Goal: Task Accomplishment & Management: Complete application form

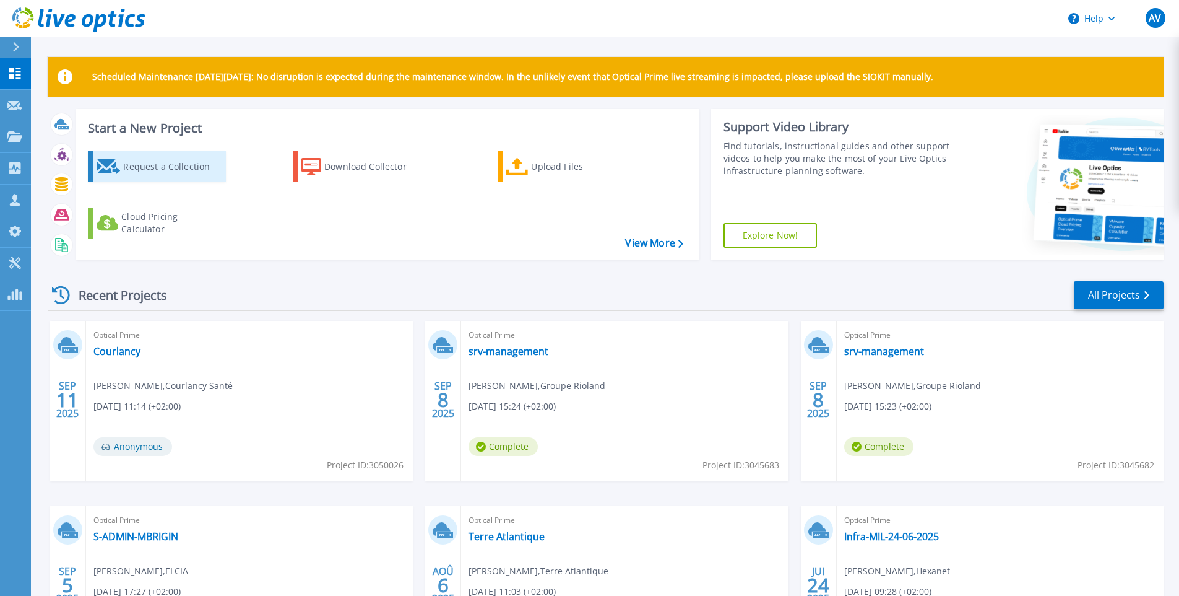
click at [141, 171] on div "Request a Collection" at bounding box center [172, 166] width 99 height 25
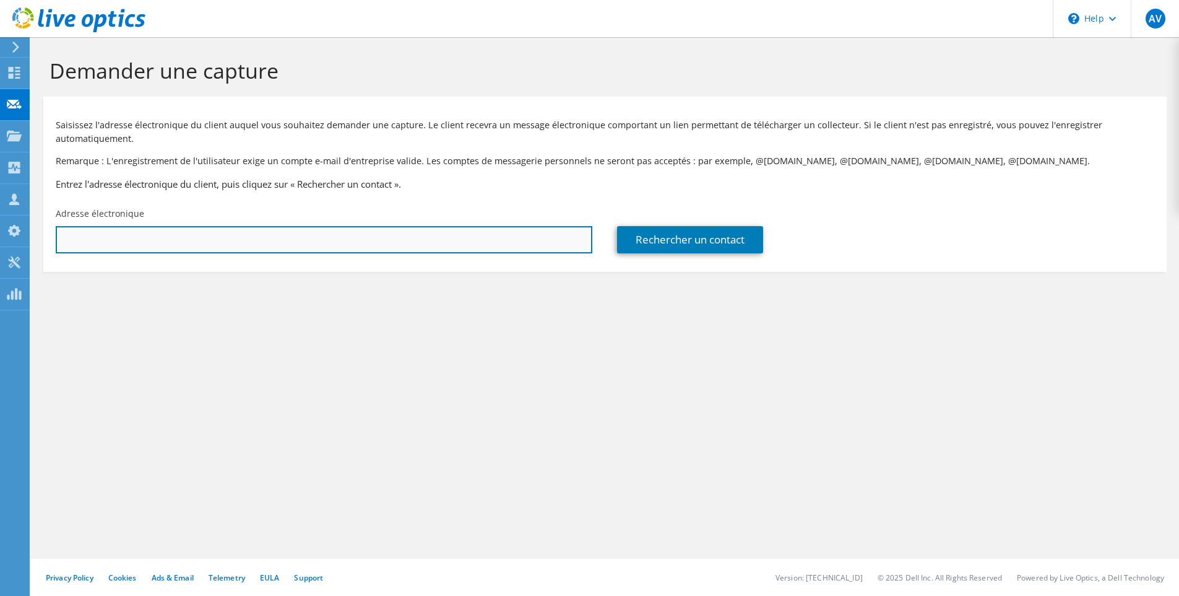
click at [158, 243] on input "text" at bounding box center [324, 239] width 537 height 27
paste input "[EMAIL_ADDRESS][DOMAIN_NAME]"
type input "[EMAIL_ADDRESS][DOMAIN_NAME]"
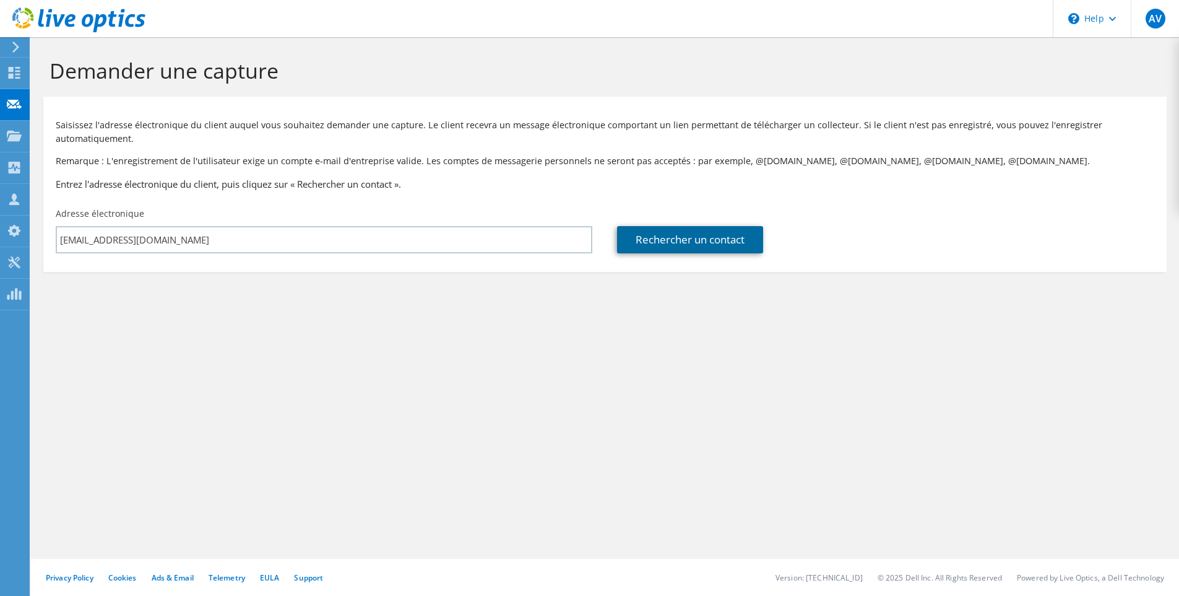
click at [726, 246] on link "Rechercher un contact" at bounding box center [690, 239] width 146 height 27
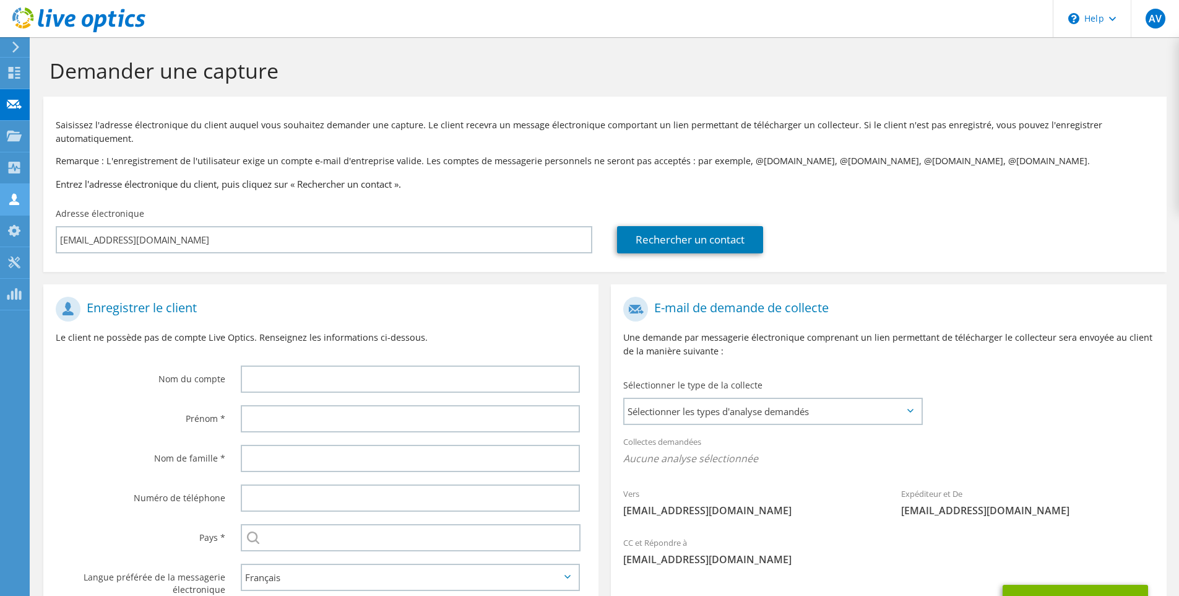
scroll to position [109, 0]
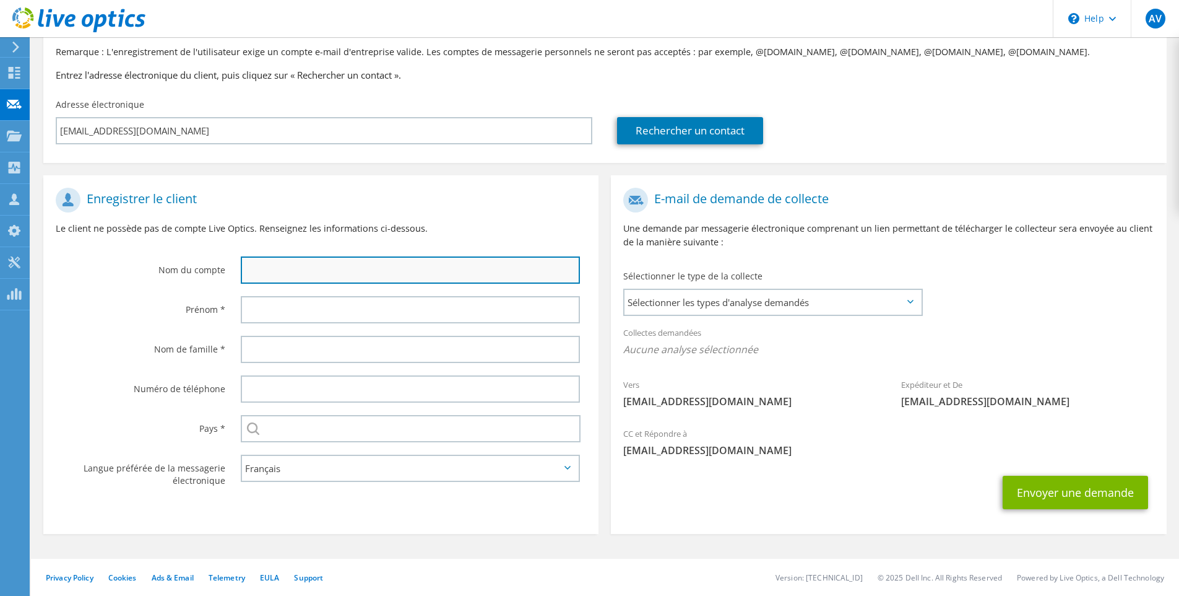
click at [297, 275] on input "text" at bounding box center [410, 269] width 339 height 27
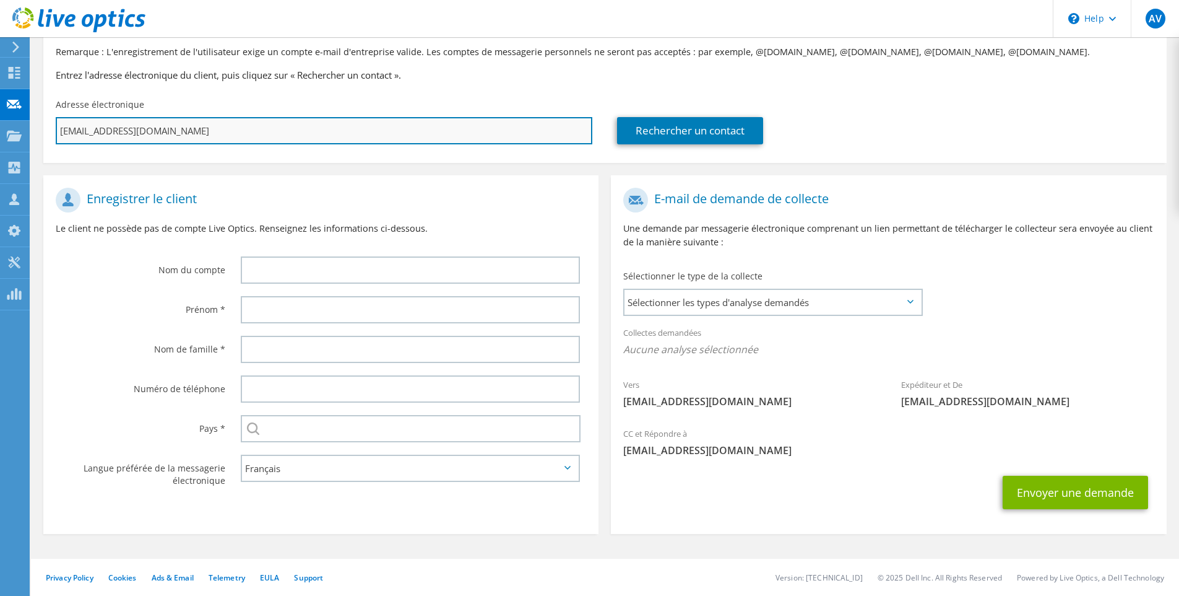
drag, startPoint x: 110, startPoint y: 131, endPoint x: 167, endPoint y: 126, distance: 57.8
click at [167, 126] on input "sebastien@mdp-utilitaire.fr" at bounding box center [324, 130] width 537 height 27
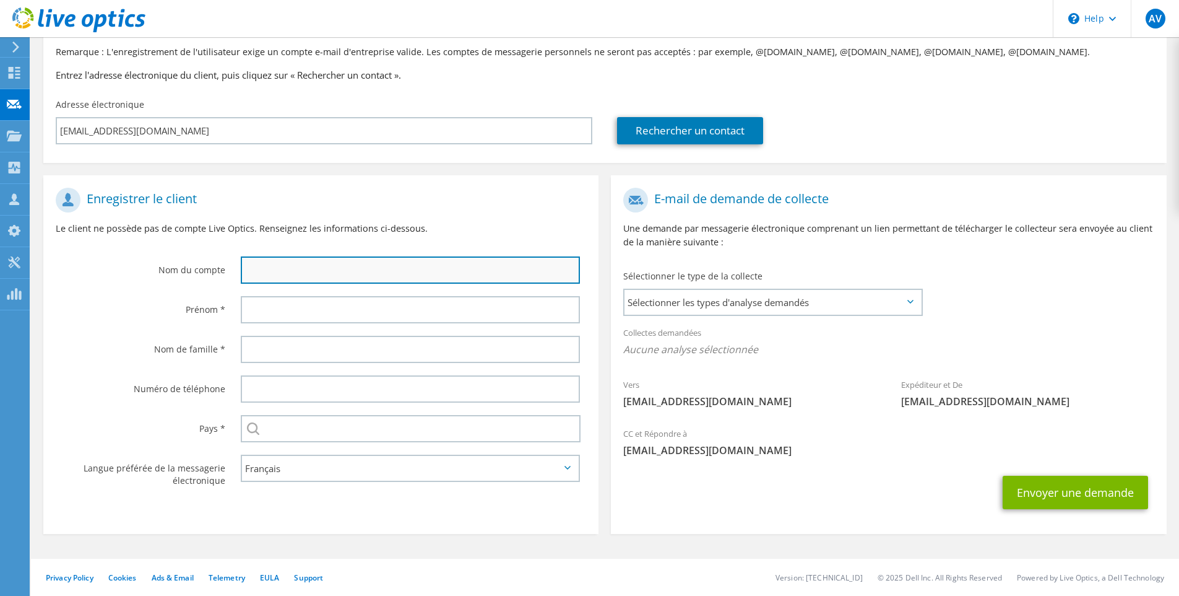
click at [287, 272] on input "text" at bounding box center [410, 269] width 339 height 27
paste input "mdp-utilitaire"
click at [272, 272] on input "mdp-utilitaire" at bounding box center [410, 269] width 339 height 27
type input "mdp utilitaire"
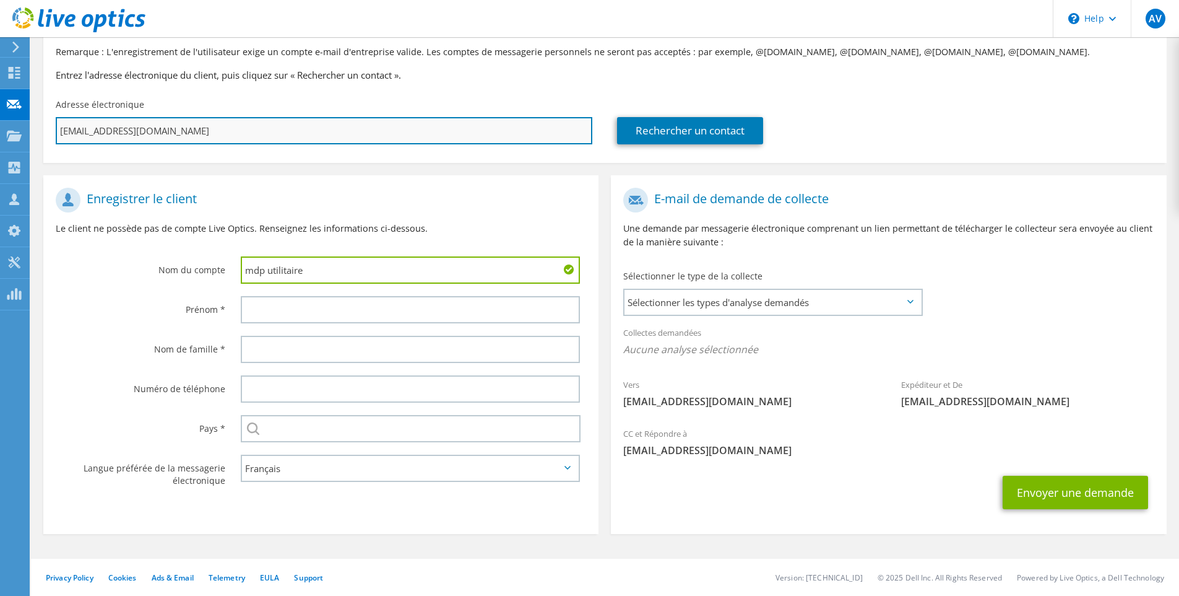
drag, startPoint x: 101, startPoint y: 134, endPoint x: 56, endPoint y: 129, distance: 44.9
click at [56, 129] on input "sebastien@mdp-utilitaire.fr" at bounding box center [324, 130] width 537 height 27
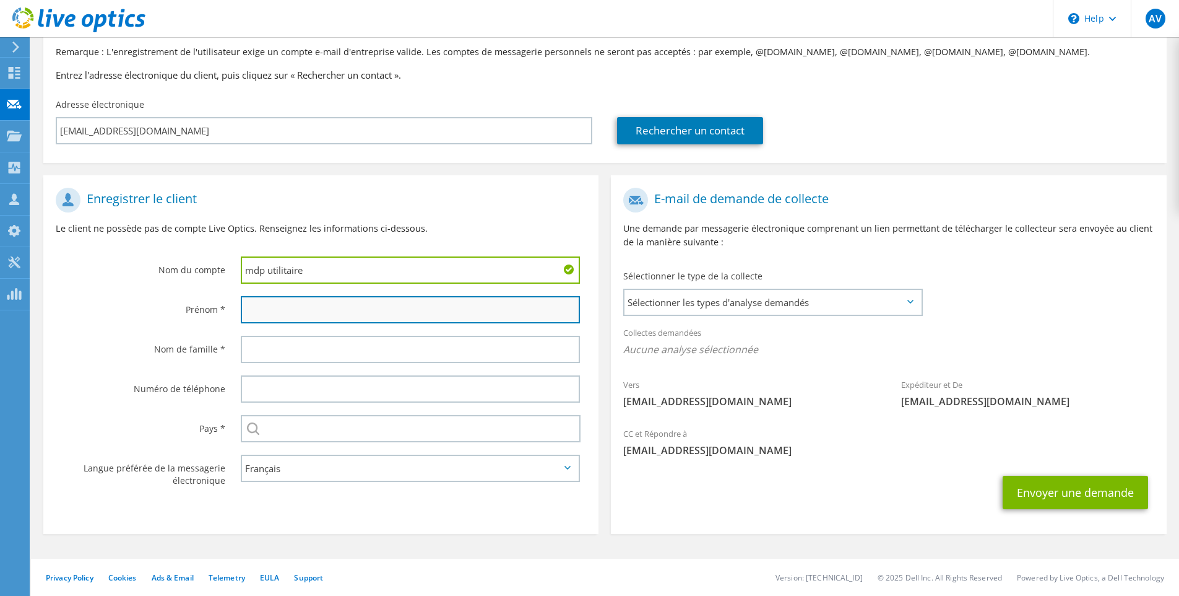
click at [318, 313] on input "text" at bounding box center [410, 309] width 339 height 27
paste input "sebastien"
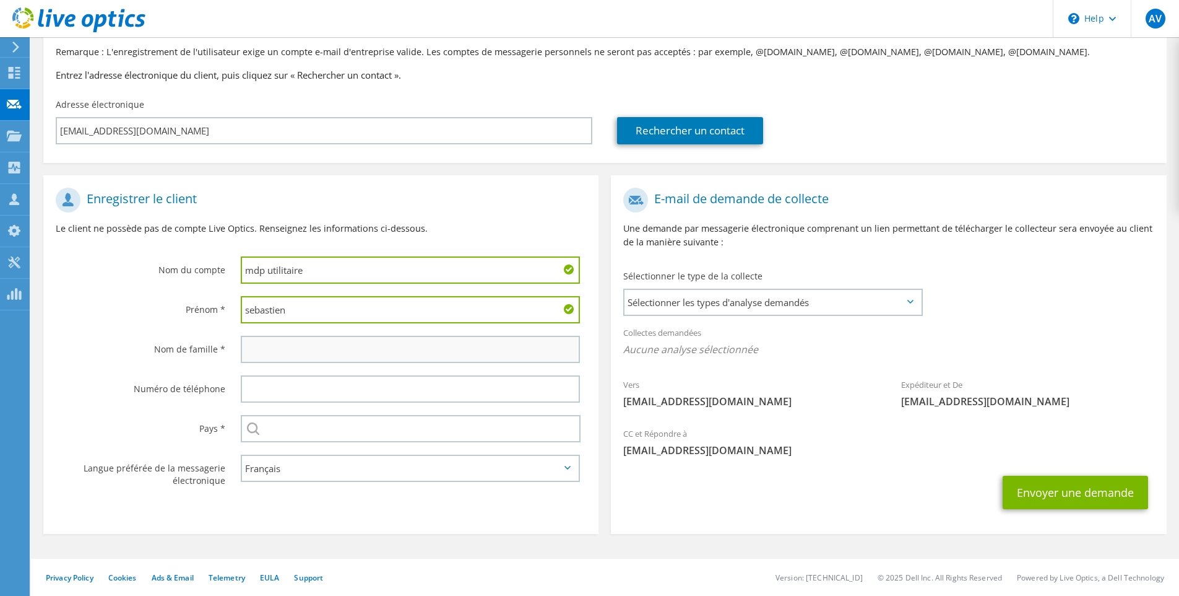
type input "sebastien"
click at [270, 342] on input "text" at bounding box center [410, 349] width 339 height 27
type input "Mazauric"
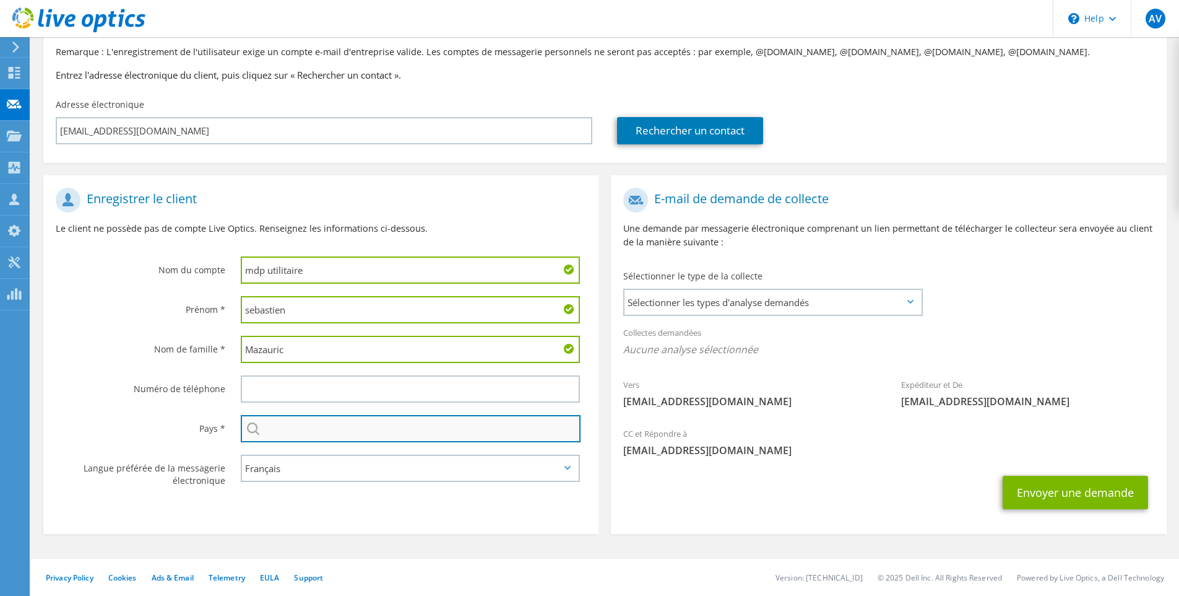
click at [270, 432] on input "text" at bounding box center [411, 428] width 340 height 27
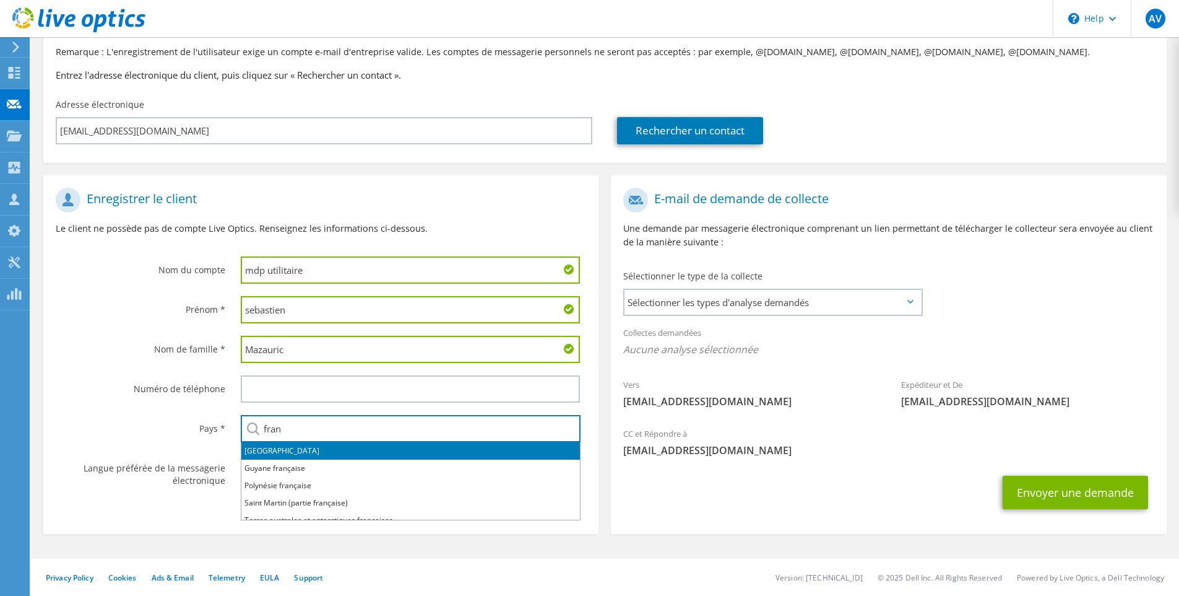
click at [346, 454] on li "France" at bounding box center [410, 450] width 339 height 17
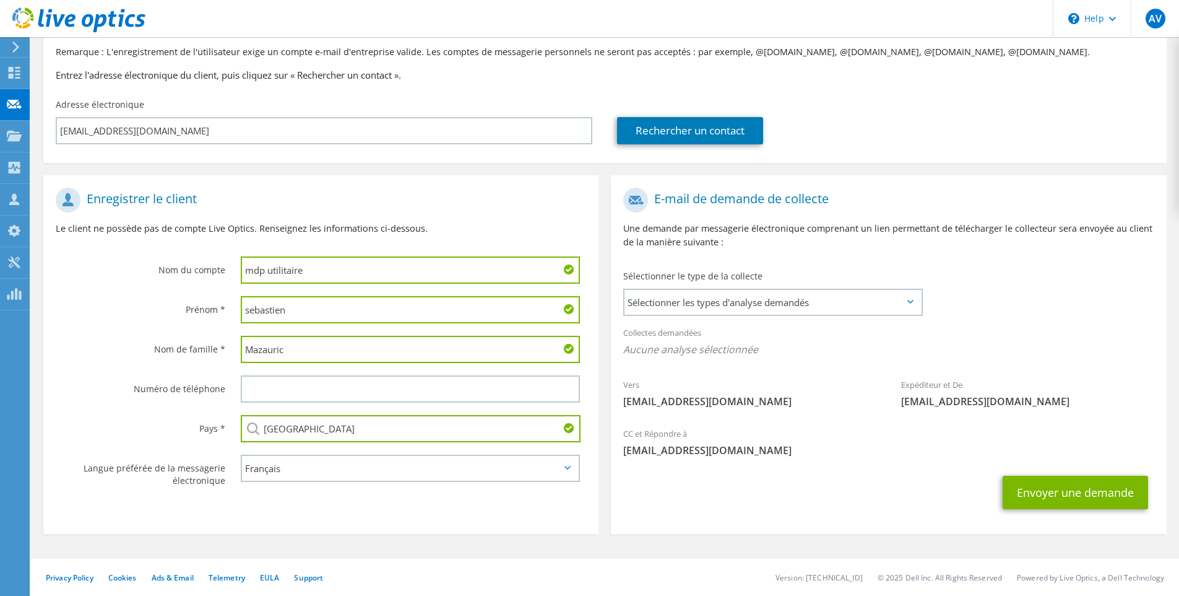
type input "France"
click at [140, 422] on label "Pays *" at bounding box center [141, 425] width 170 height 20
click at [298, 351] on input "Mazauric" at bounding box center [410, 349] width 339 height 27
click at [293, 310] on input "sebastien" at bounding box center [410, 309] width 339 height 27
click at [249, 311] on input "sebastien" at bounding box center [410, 309] width 339 height 27
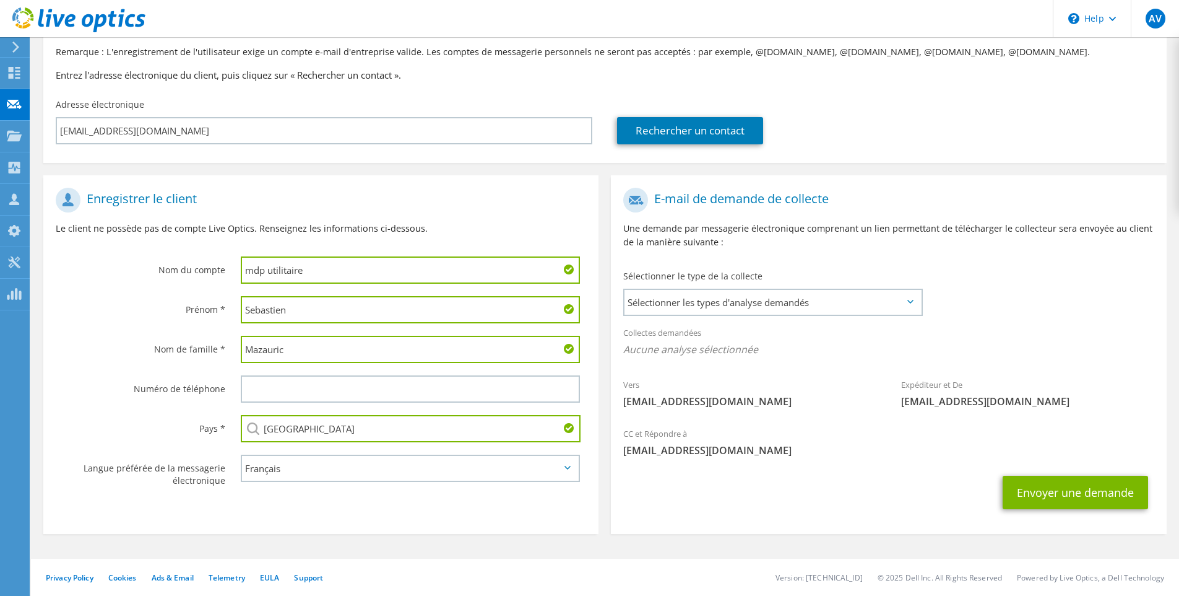
click at [332, 315] on input "Sebastien" at bounding box center [410, 309] width 339 height 27
type input "Sebastien"
click at [486, 204] on h1 "Enregistrer le client" at bounding box center [318, 200] width 524 height 25
click at [729, 298] on span "Sélectionner les types d'analyse demandés" at bounding box center [773, 302] width 297 height 25
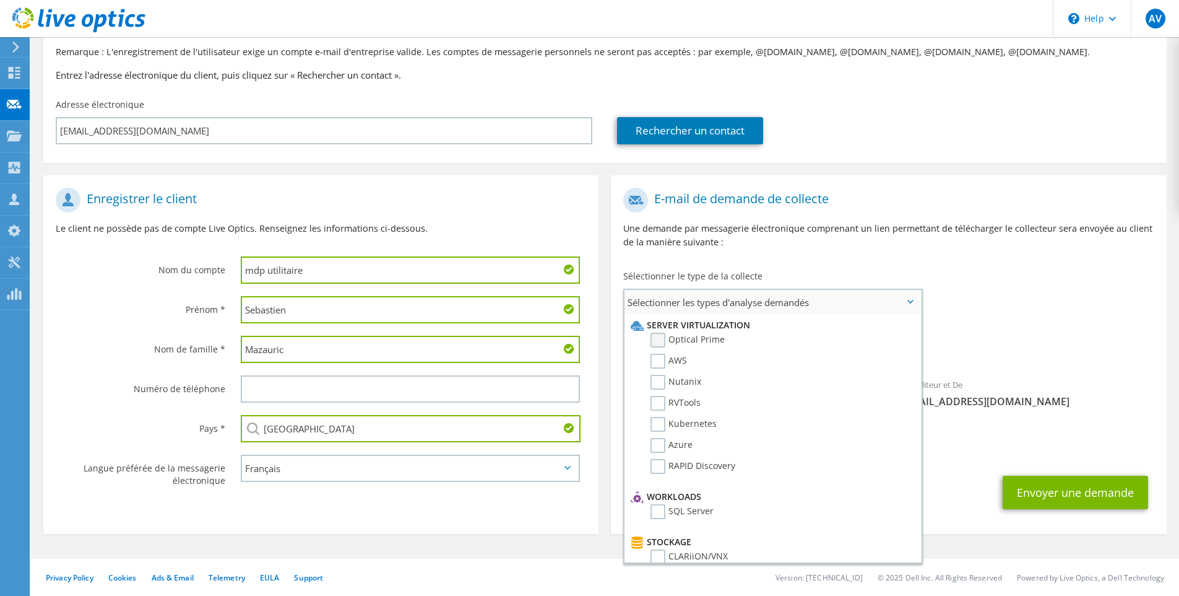
click at [673, 340] on label "Optical Prime" at bounding box center [688, 339] width 74 height 15
click at [0, 0] on input "Optical Prime" at bounding box center [0, 0] width 0 height 0
click at [652, 260] on div "E-mail de demande de collecte Une demande par messagerie électronique comprenan…" at bounding box center [888, 222] width 555 height 82
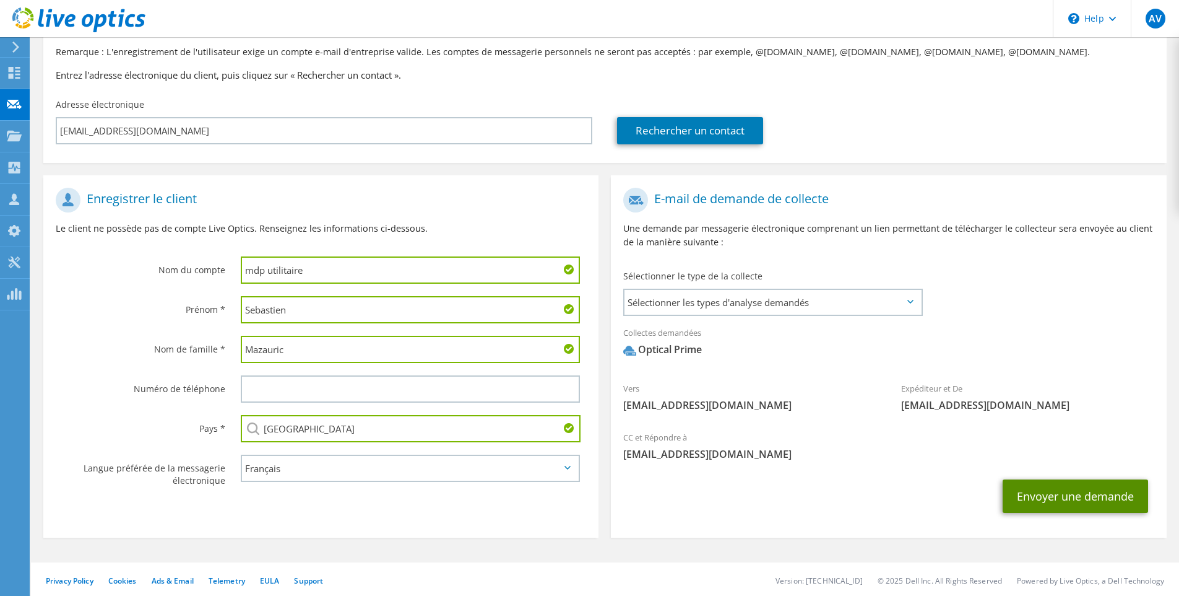
click at [1041, 504] on button "Envoyer une demande" at bounding box center [1075, 495] width 145 height 33
